Goal: Task Accomplishment & Management: Manage account settings

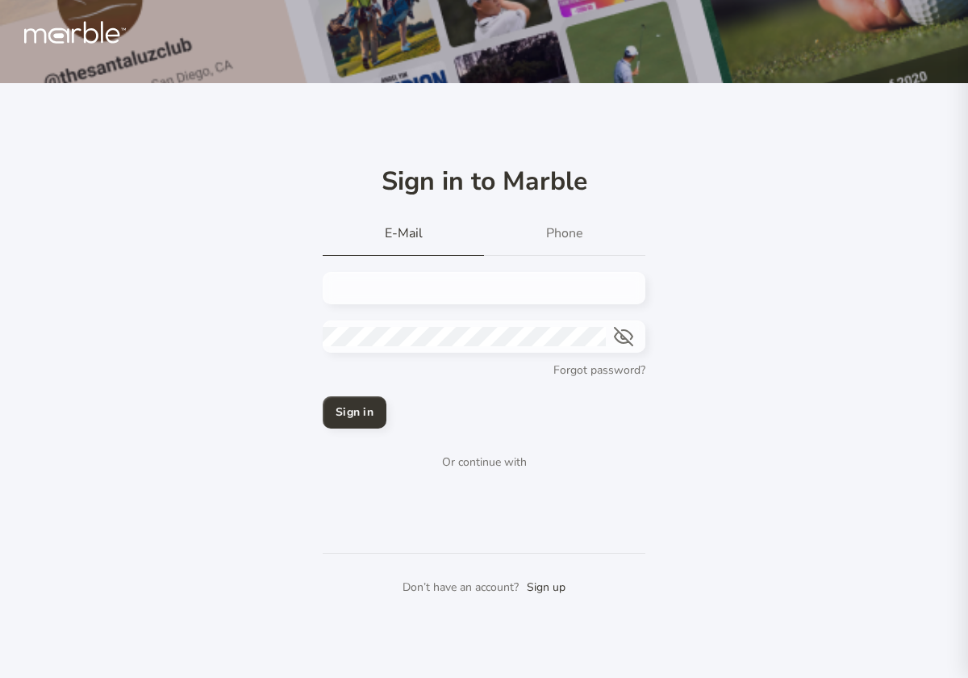
click at [539, 283] on input "email" at bounding box center [478, 287] width 311 height 19
click at [612, 368] on p "Forgot password?" at bounding box center [599, 370] width 92 height 19
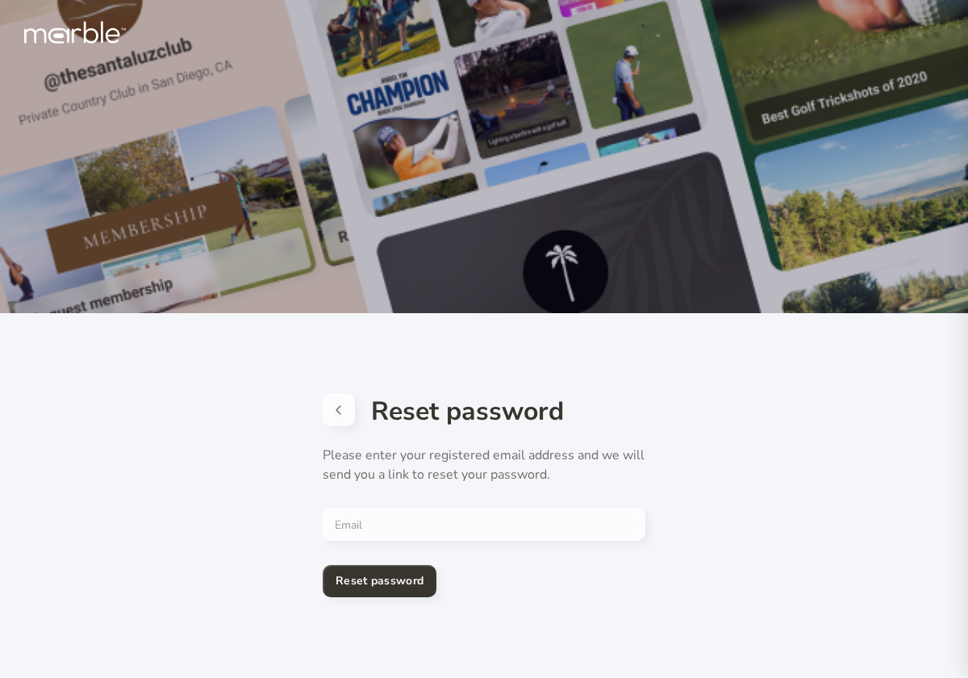
click at [520, 510] on div at bounding box center [484, 524] width 323 height 32
click at [525, 518] on input "email" at bounding box center [478, 524] width 311 height 19
click at [545, 520] on input "email" at bounding box center [478, 524] width 311 height 19
type input "[EMAIL_ADDRESS][DOMAIN_NAME]"
click at [411, 586] on h4 "Reset password" at bounding box center [380, 580] width 88 height 19
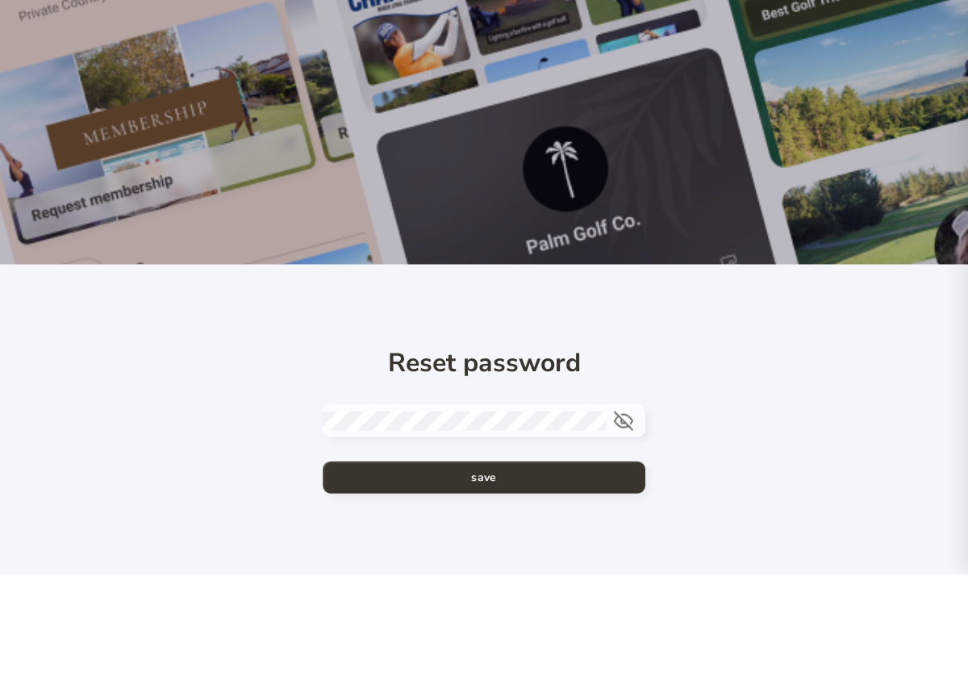
scroll to position [70, 0]
click at [529, 565] on button "save" at bounding box center [484, 581] width 323 height 32
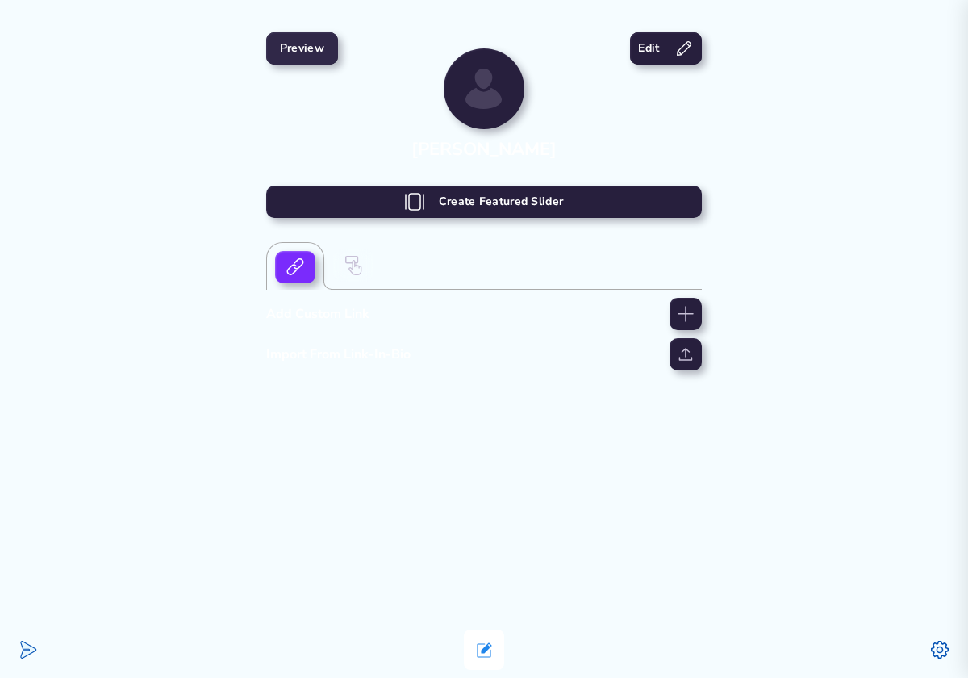
click at [302, 55] on h4 "Preview" at bounding box center [302, 48] width 44 height 19
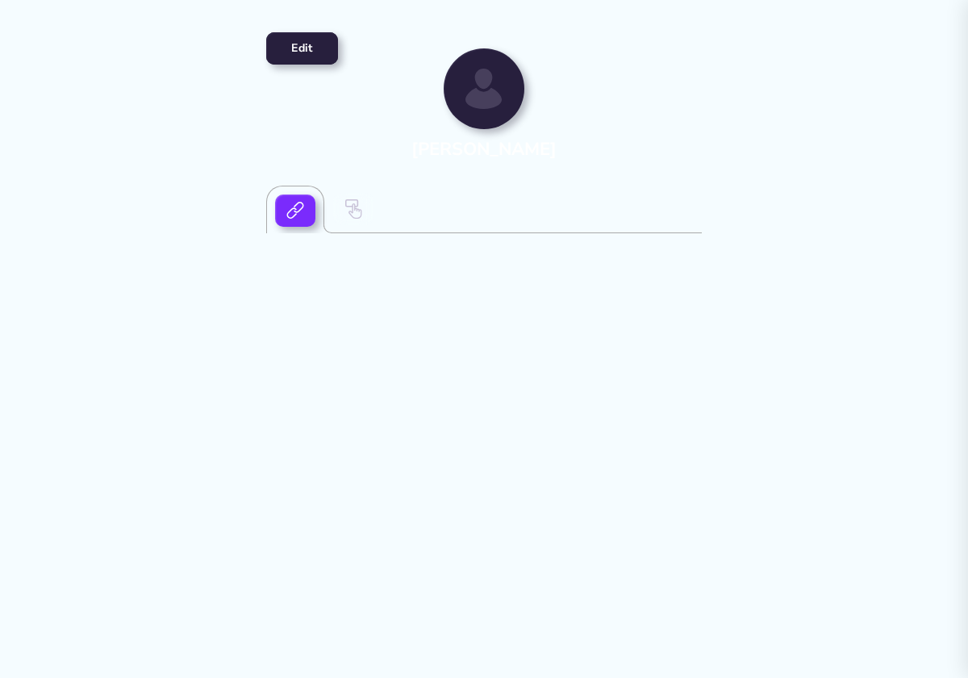
click at [493, 93] on icon at bounding box center [484, 98] width 36 height 21
click at [360, 216] on icon at bounding box center [353, 208] width 19 height 19
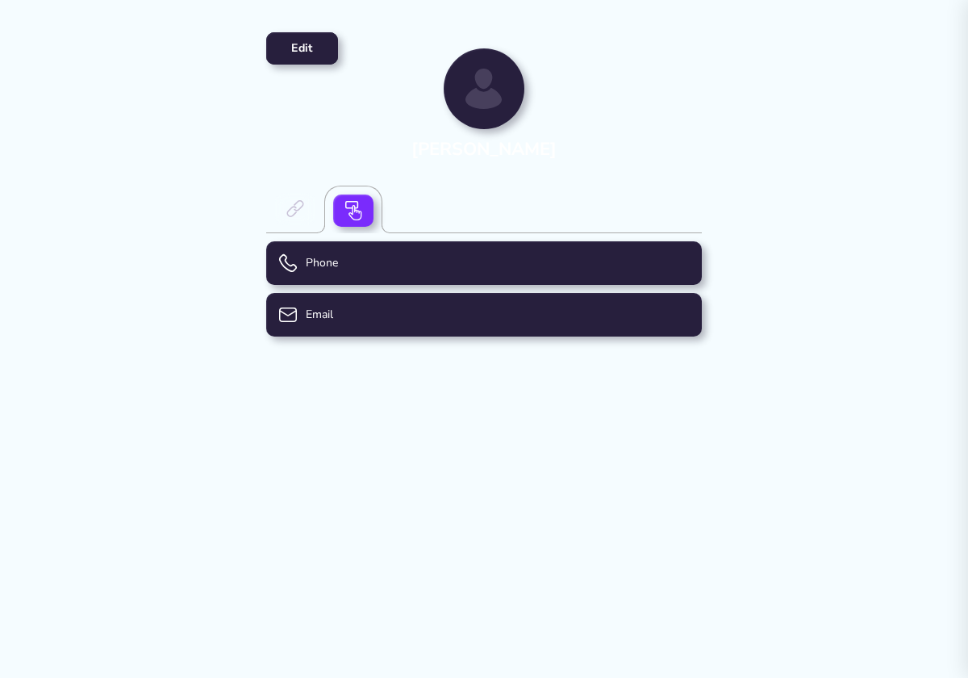
click at [424, 317] on div "Email" at bounding box center [484, 315] width 436 height 44
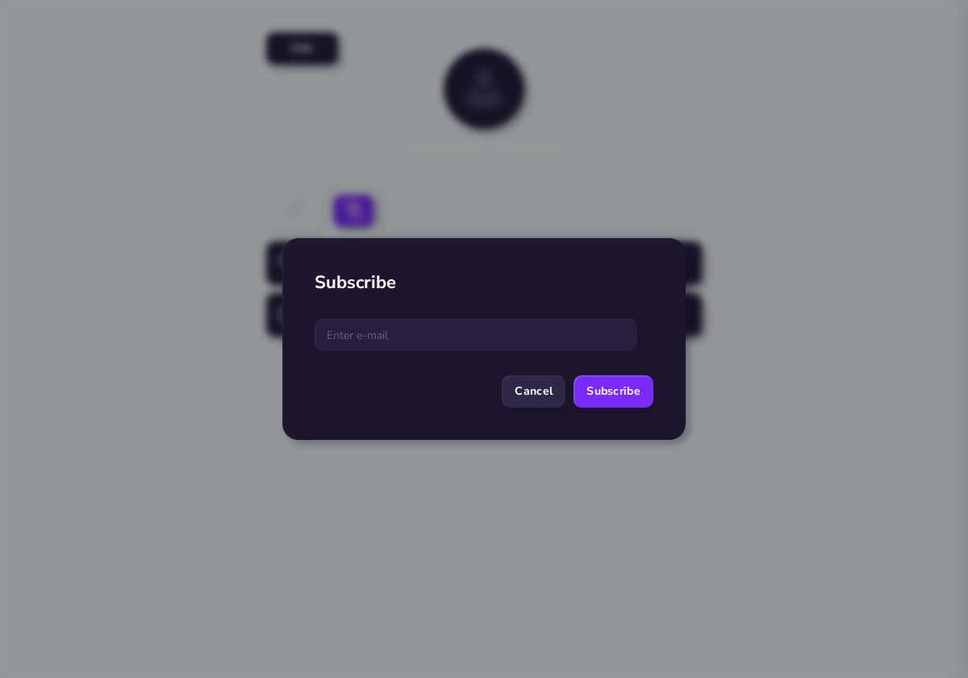
click at [546, 391] on h4 "Cancel" at bounding box center [534, 391] width 38 height 19
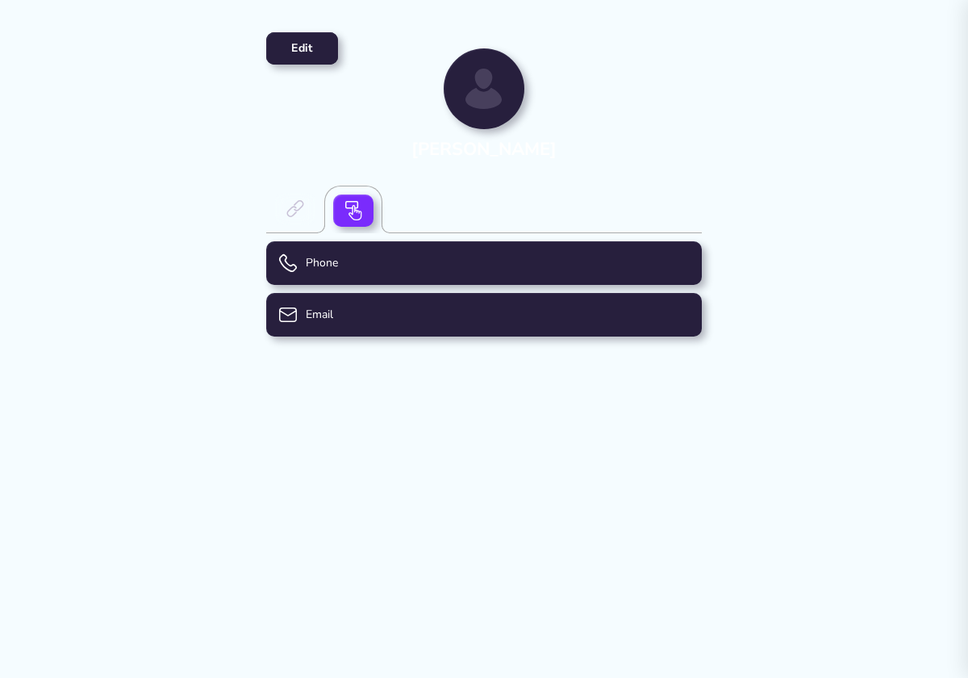
click at [514, 244] on div "Phone" at bounding box center [484, 263] width 436 height 44
select select "US"
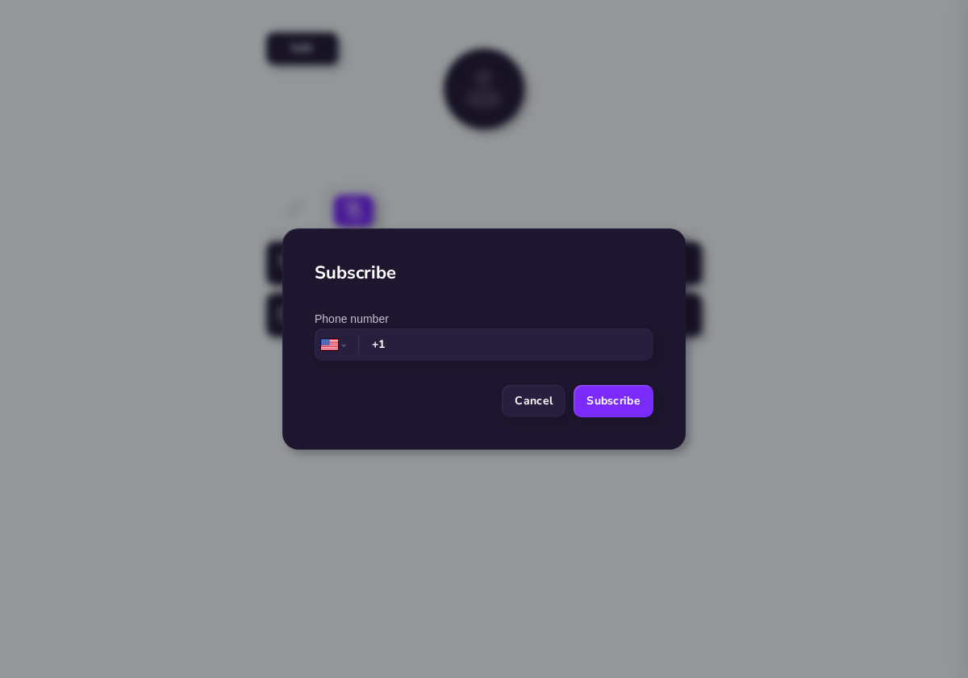
click at [541, 269] on h2 "Subscribe" at bounding box center [484, 273] width 339 height 24
click at [551, 393] on h4 "Cancel" at bounding box center [534, 400] width 38 height 19
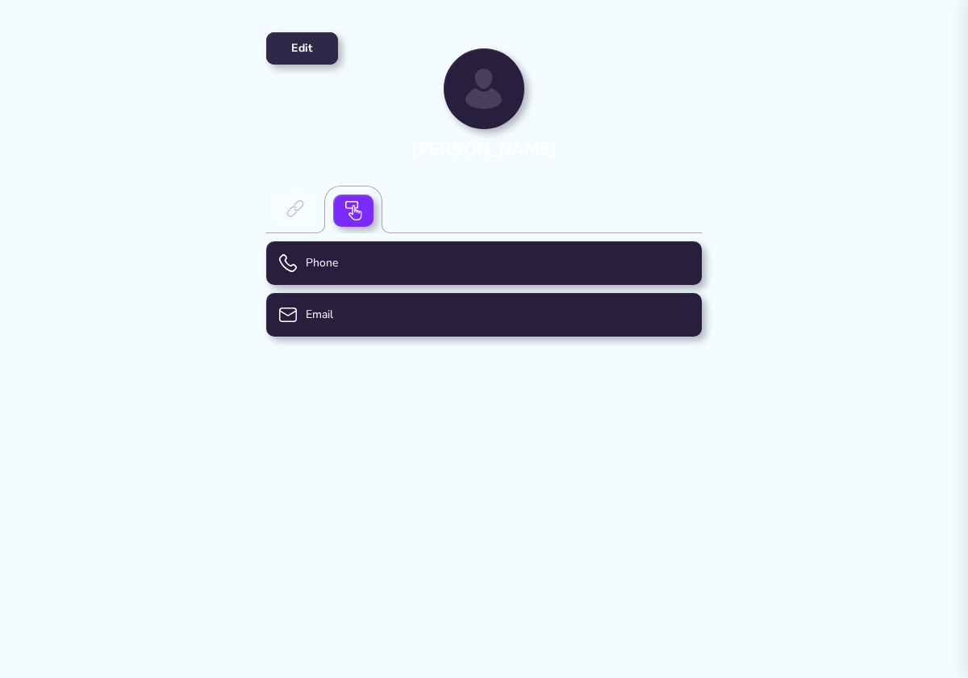
click at [305, 54] on h4 "Edit" at bounding box center [301, 48] width 21 height 19
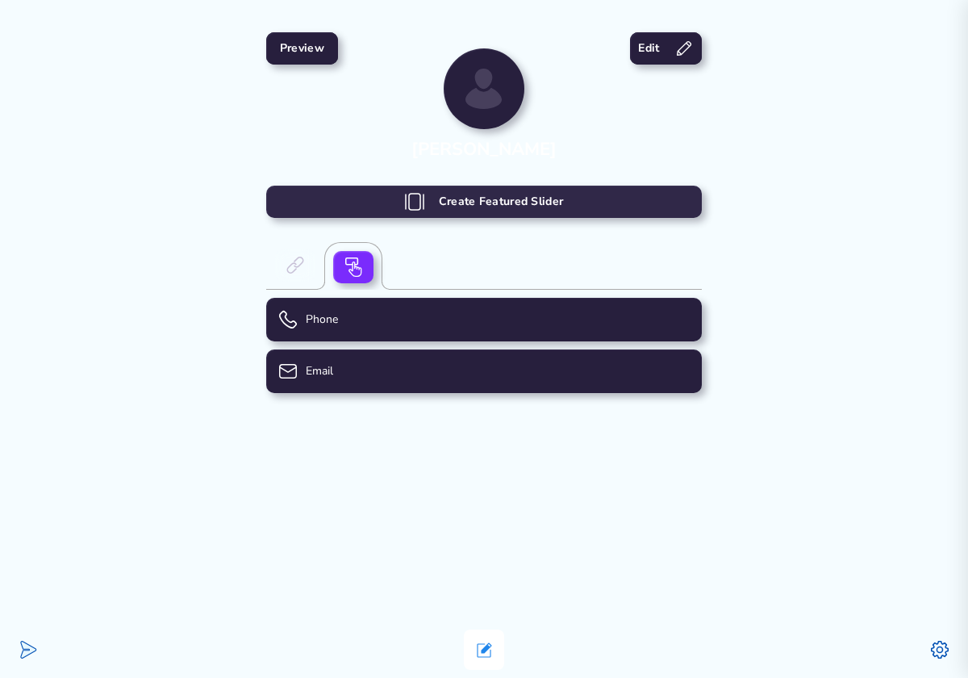
click at [520, 204] on h4 "Create Featured Slider" at bounding box center [501, 201] width 125 height 19
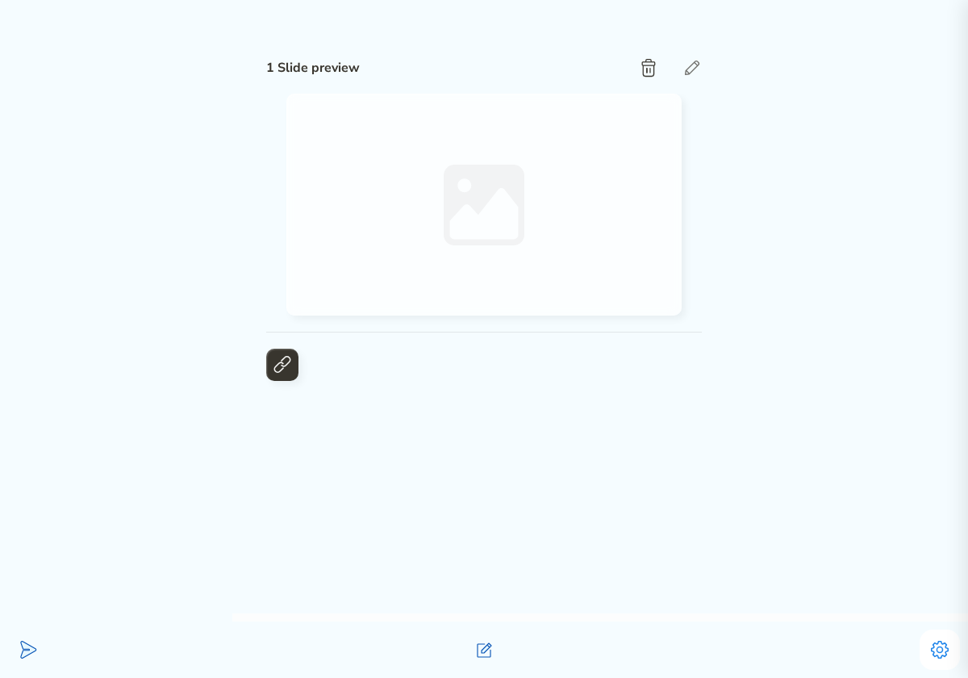
click at [650, 63] on icon at bounding box center [648, 67] width 19 height 19
click at [282, 367] on icon at bounding box center [282, 364] width 19 height 19
